Goal: Transaction & Acquisition: Purchase product/service

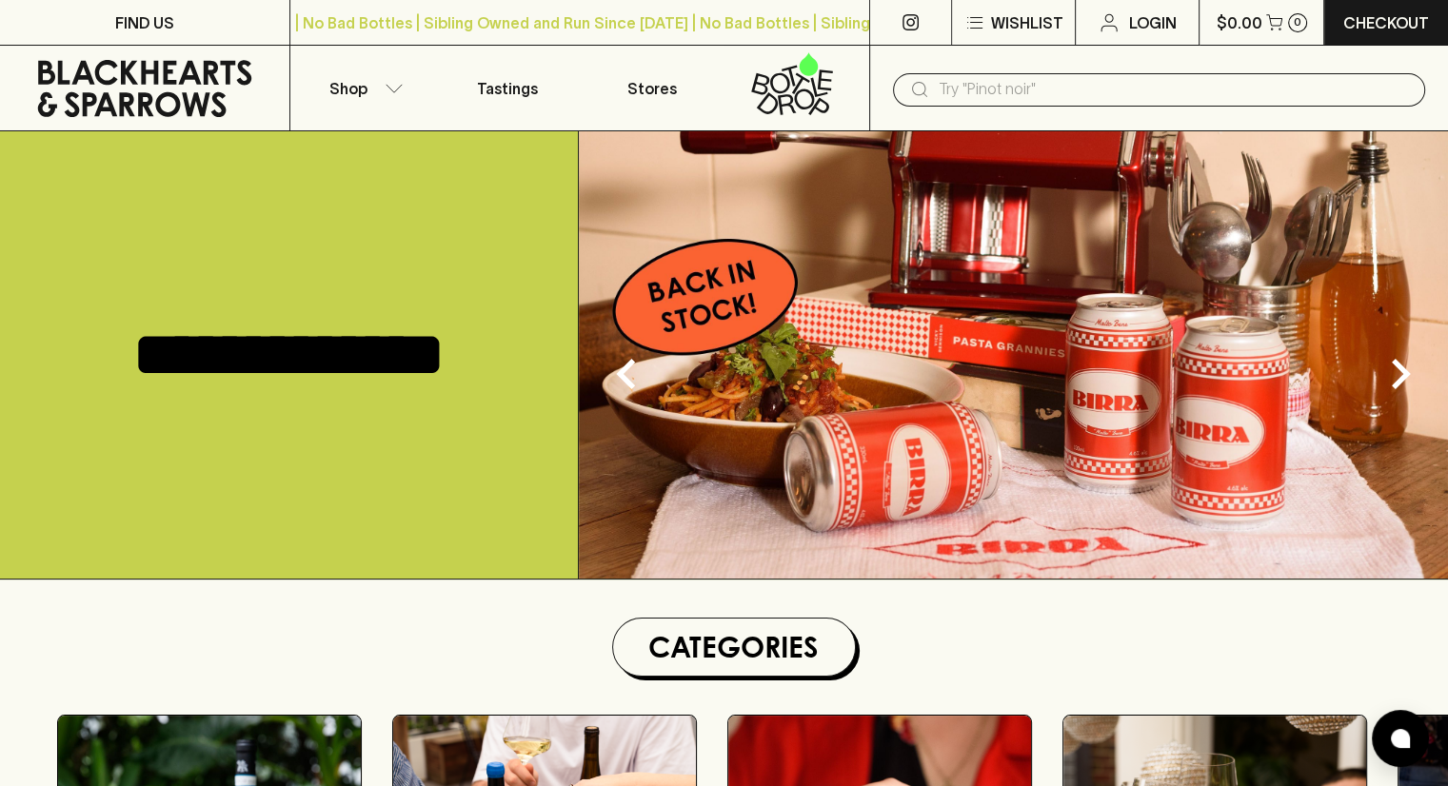
click at [944, 85] on input "text" at bounding box center [1174, 89] width 471 height 30
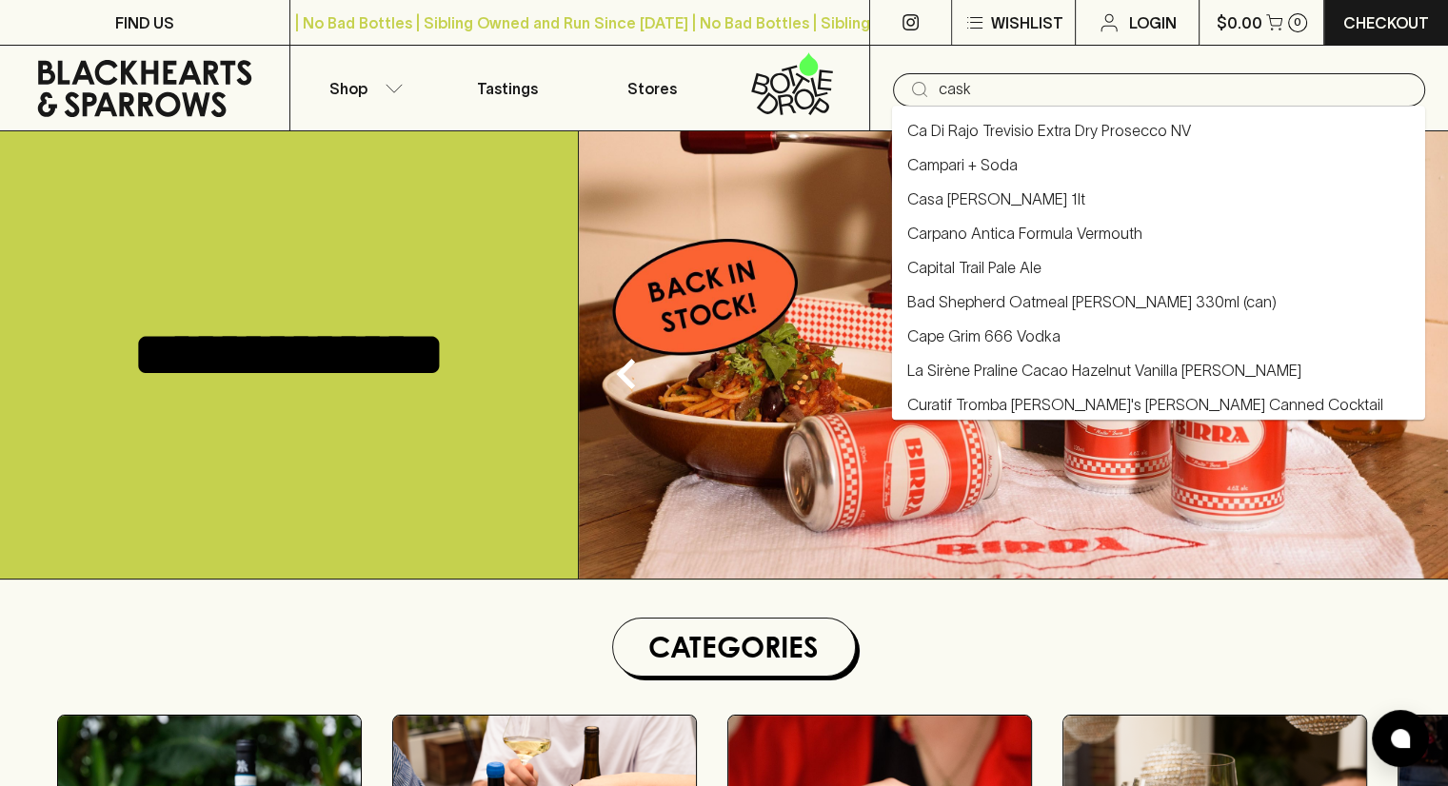
type input "cask"
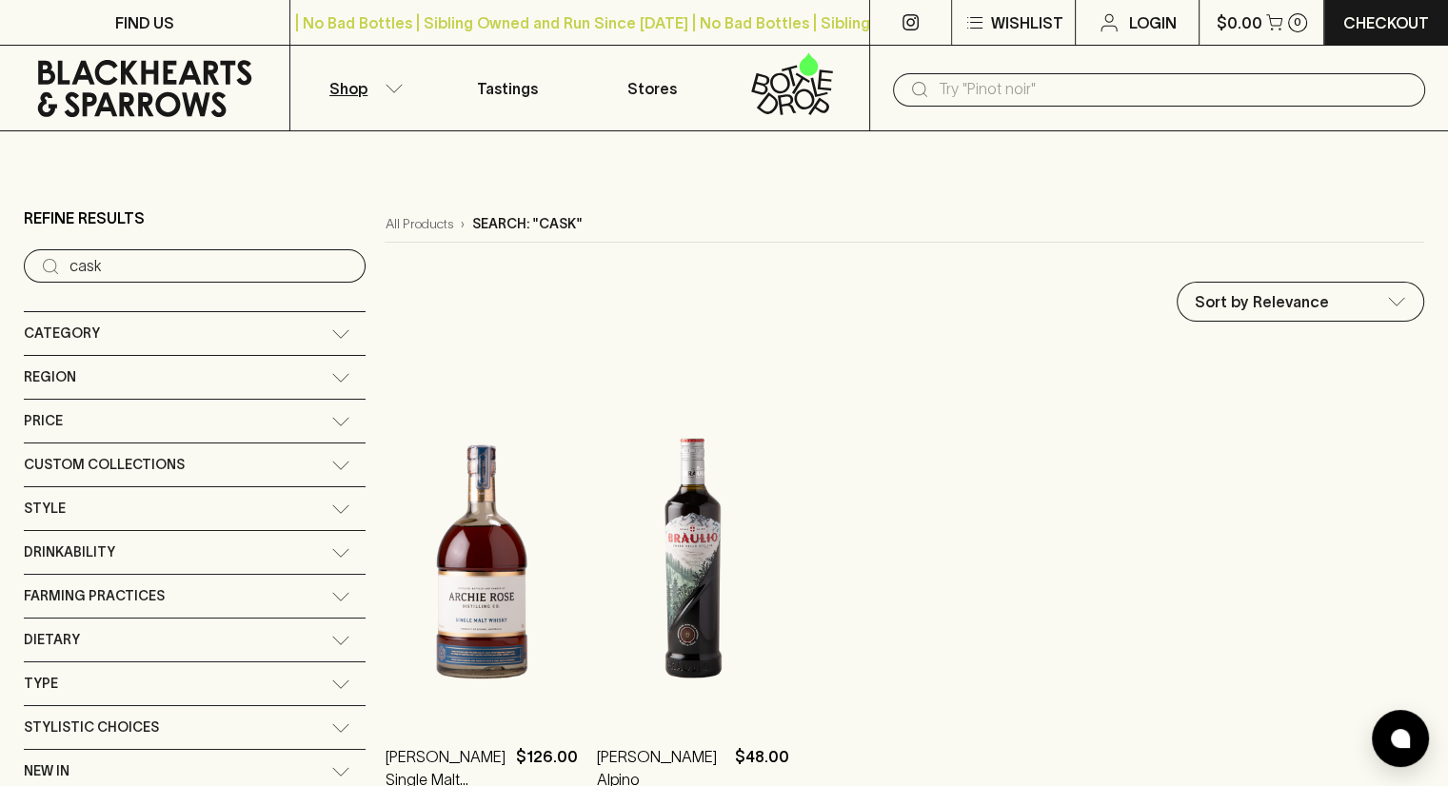
click at [331, 81] on p "Shop" at bounding box center [348, 88] width 38 height 23
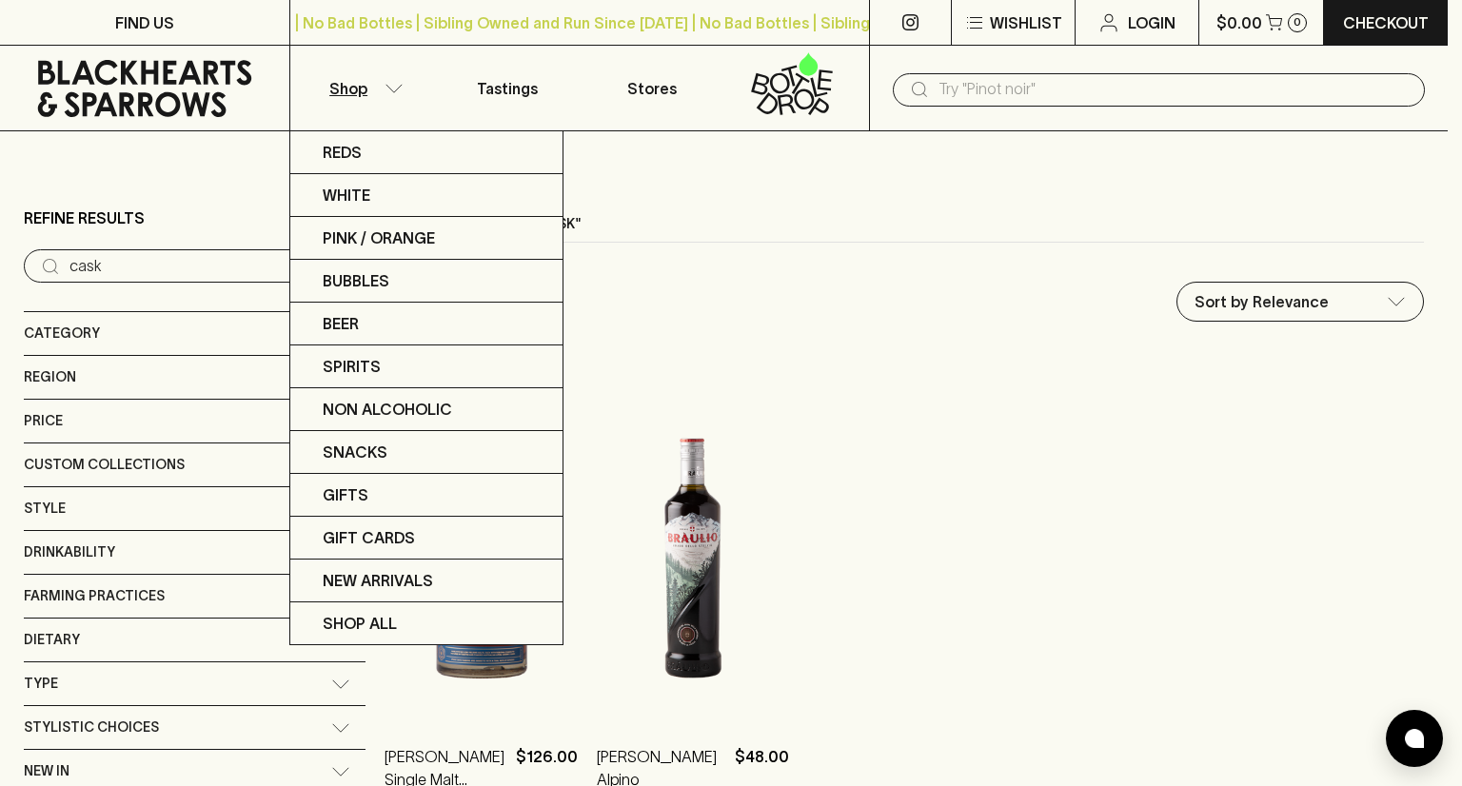
click at [971, 89] on div at bounding box center [731, 393] width 1462 height 786
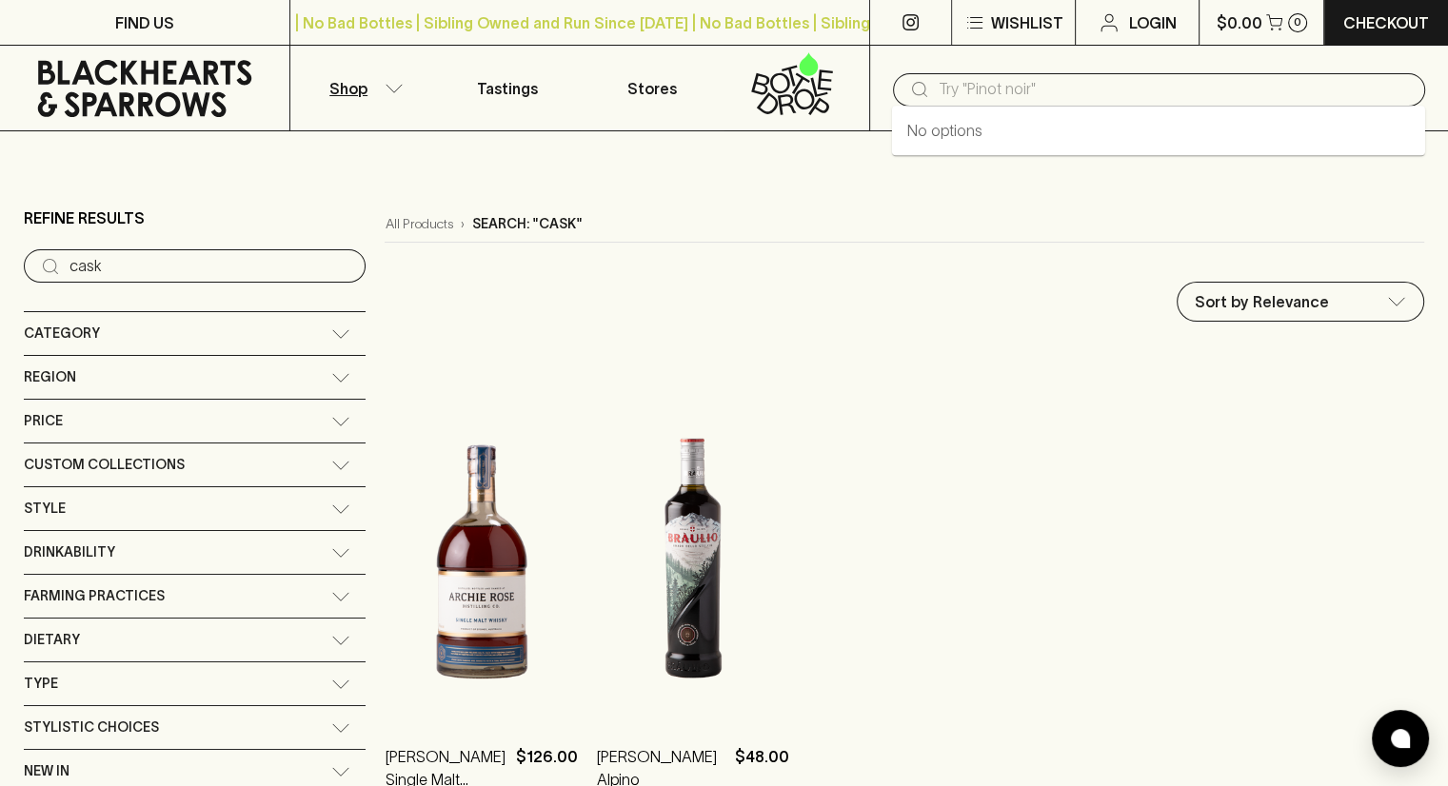
click at [971, 89] on input "text" at bounding box center [1174, 89] width 471 height 30
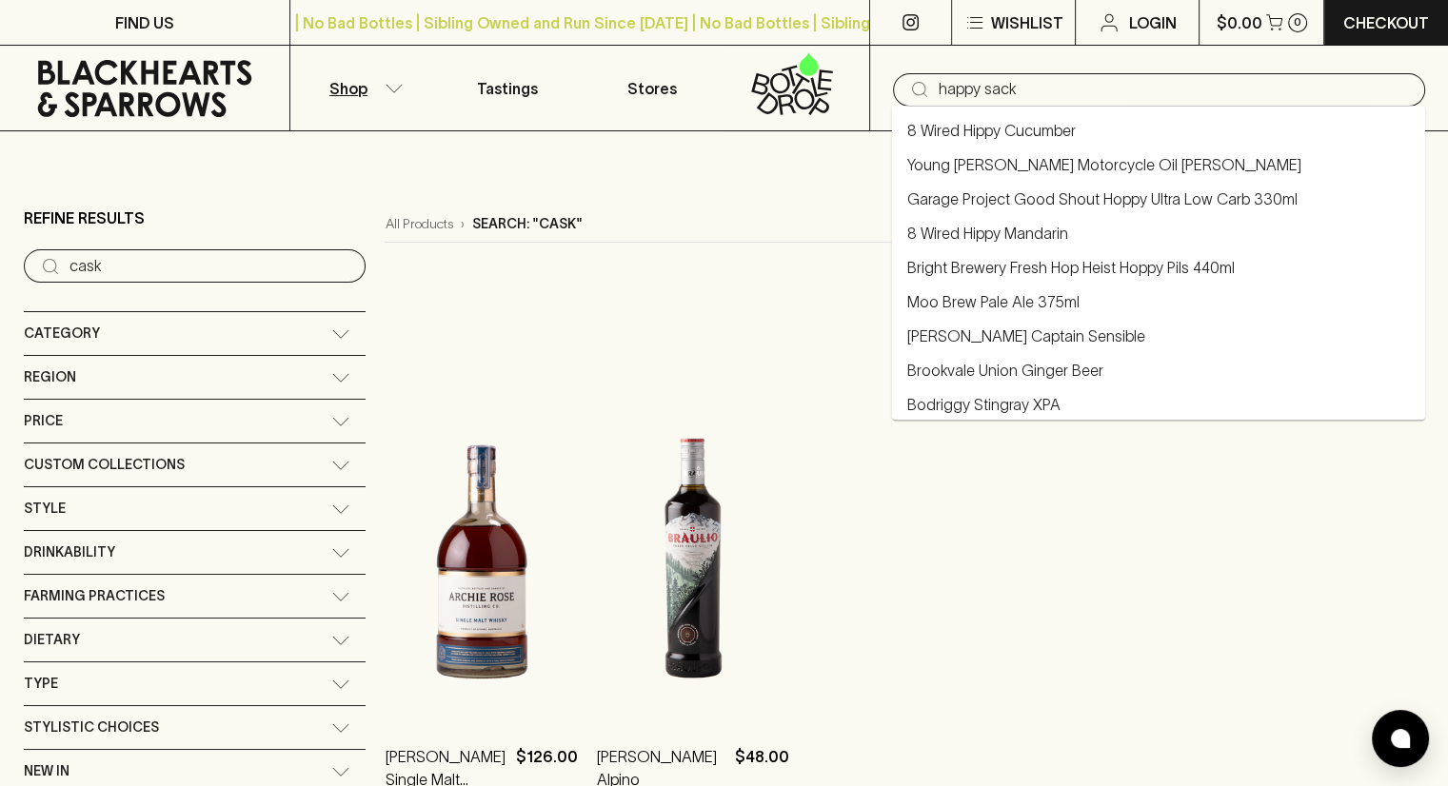
type input "happy sack"
